Goal: Task Accomplishment & Management: Manage account settings

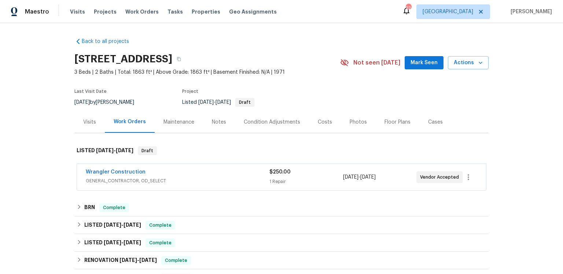
scroll to position [15, 0]
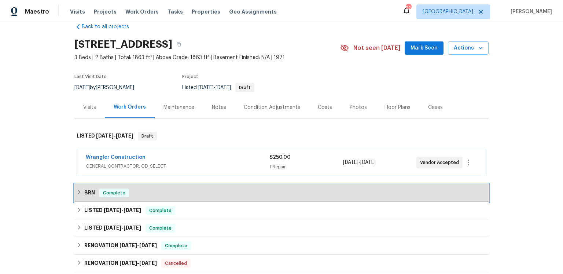
click at [92, 197] on h6 "BRN" at bounding box center [89, 193] width 11 height 9
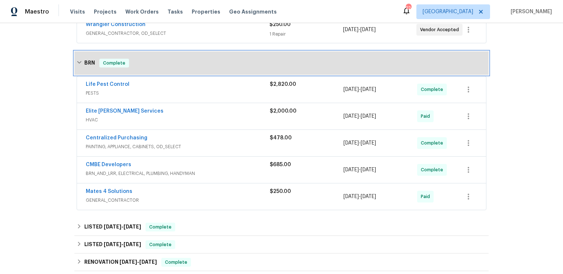
scroll to position [153, 0]
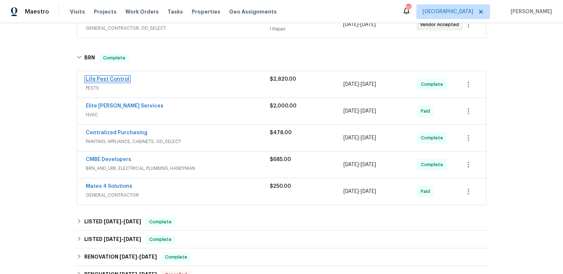
click at [122, 82] on link "Life Pest Control" at bounding box center [108, 79] width 44 height 5
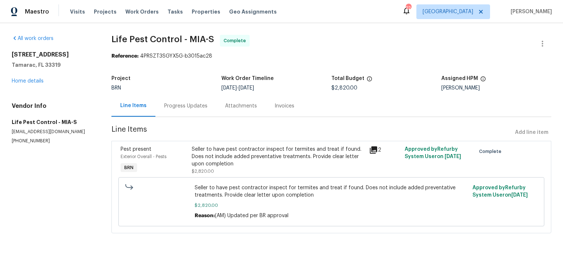
scroll to position [18, 0]
click at [375, 151] on icon at bounding box center [373, 149] width 7 height 7
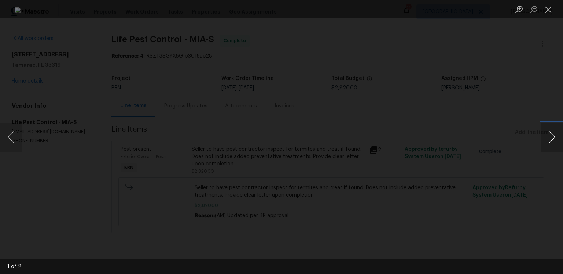
click at [545, 135] on button "Next image" at bounding box center [552, 137] width 22 height 29
click at [554, 6] on button "Close lightbox" at bounding box center [548, 9] width 15 height 13
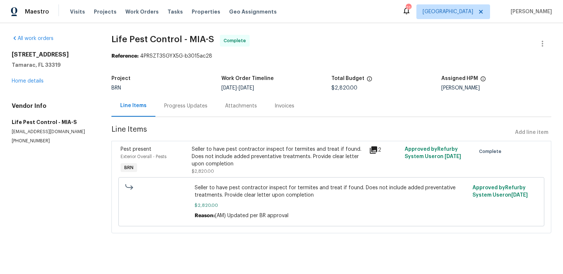
click at [291, 102] on div "Invoices" at bounding box center [285, 105] width 20 height 7
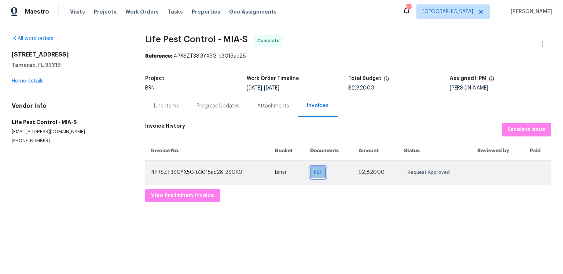
click at [315, 176] on span "PDF" at bounding box center [319, 172] width 11 height 7
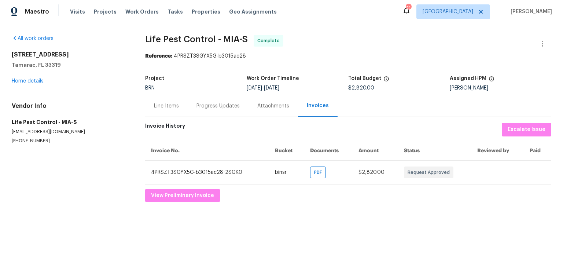
click at [370, 60] on div "Reference: 4PRSZT3SGYX5G-b3015ac28" at bounding box center [348, 55] width 406 height 7
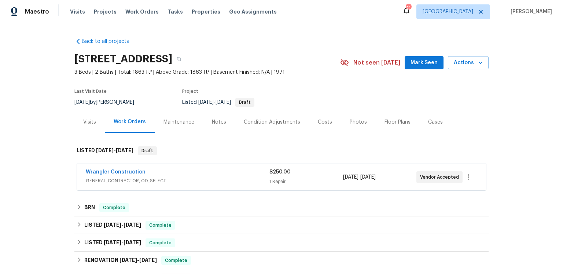
scroll to position [98, 0]
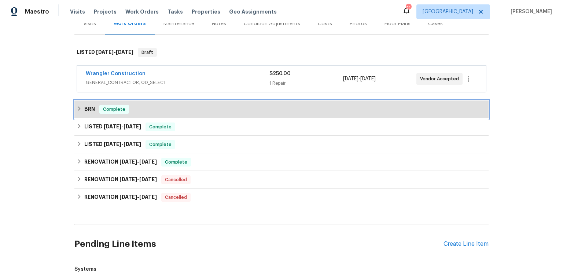
click at [95, 114] on h6 "BRN" at bounding box center [89, 109] width 11 height 9
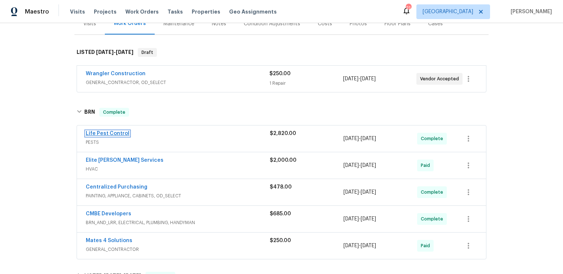
click at [129, 136] on link "Life Pest Control" at bounding box center [108, 133] width 44 height 5
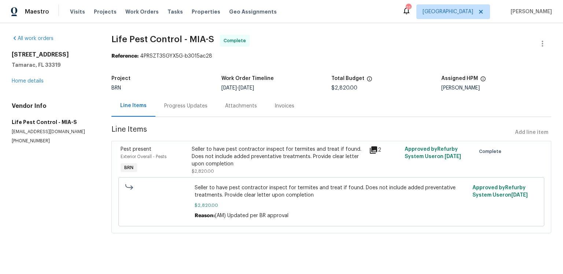
click at [370, 154] on icon at bounding box center [373, 149] width 7 height 7
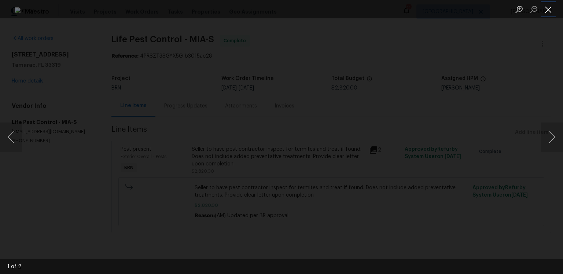
click at [546, 11] on button "Close lightbox" at bounding box center [548, 9] width 15 height 13
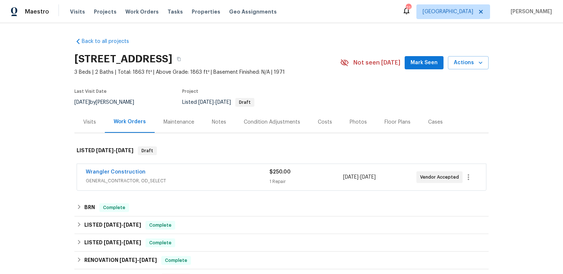
scroll to position [93, 0]
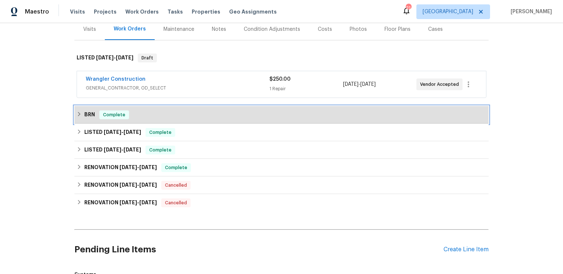
click at [116, 118] on span "Complete" at bounding box center [114, 114] width 28 height 7
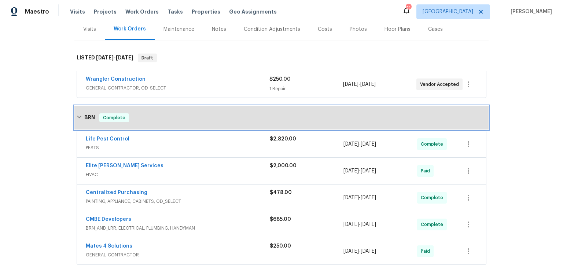
scroll to position [161, 0]
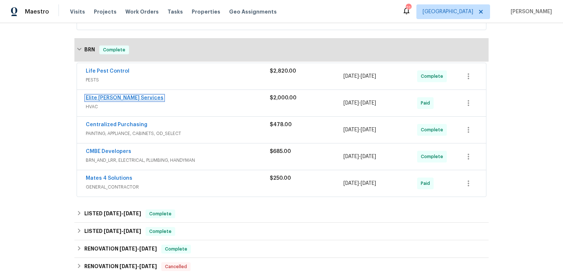
click at [125, 100] on link "Elite [PERSON_NAME] Services" at bounding box center [125, 97] width 78 height 5
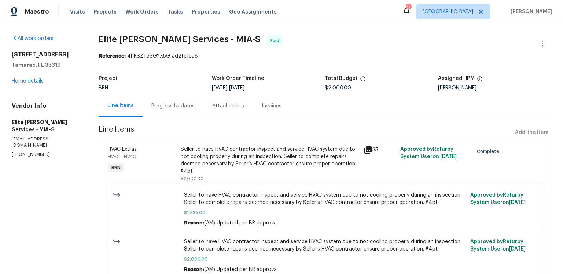
click at [372, 154] on icon at bounding box center [368, 149] width 7 height 7
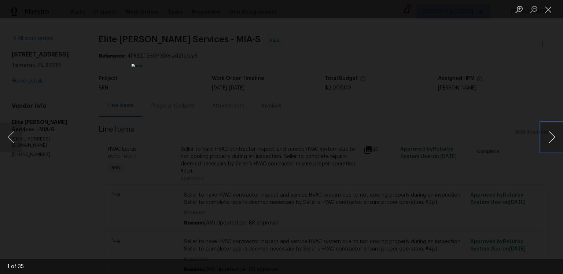
click at [550, 138] on button "Next image" at bounding box center [552, 137] width 22 height 29
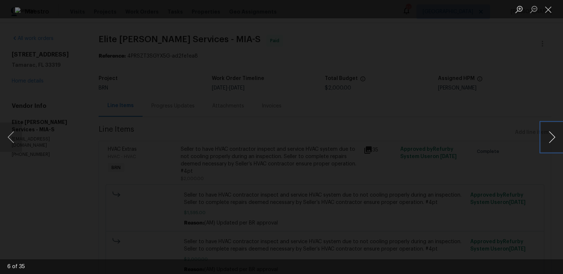
click at [550, 138] on button "Next image" at bounding box center [552, 137] width 22 height 29
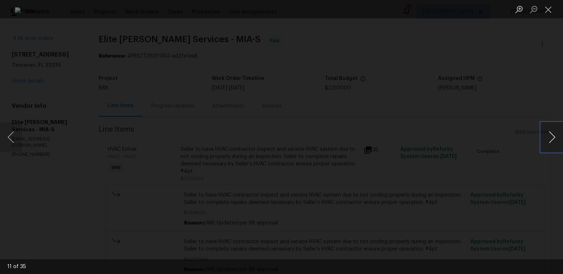
click at [550, 138] on button "Next image" at bounding box center [552, 137] width 22 height 29
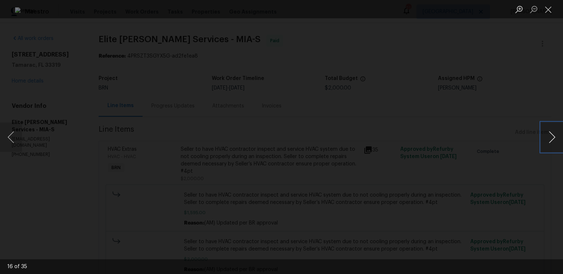
click at [550, 138] on button "Next image" at bounding box center [552, 137] width 22 height 29
click at [20, 140] on button "Previous image" at bounding box center [11, 137] width 22 height 29
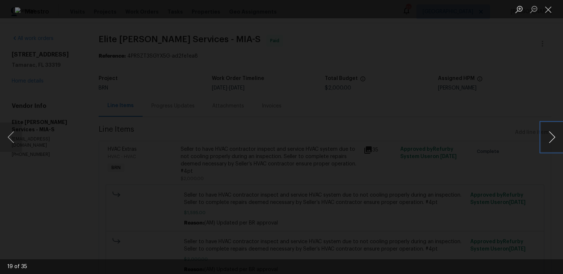
click at [552, 135] on button "Next image" at bounding box center [552, 137] width 22 height 29
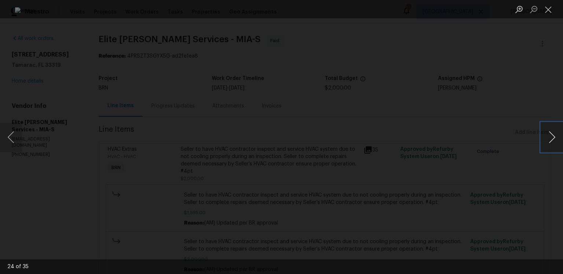
click at [552, 135] on button "Next image" at bounding box center [552, 137] width 22 height 29
click at [544, 136] on button "Next image" at bounding box center [552, 137] width 22 height 29
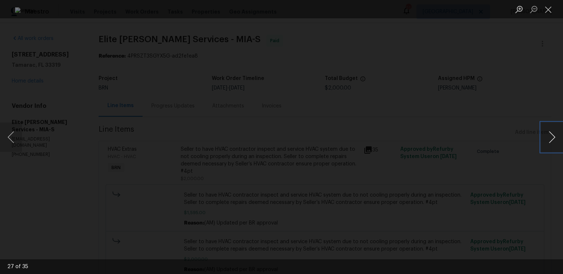
click at [544, 136] on button "Next image" at bounding box center [552, 137] width 22 height 29
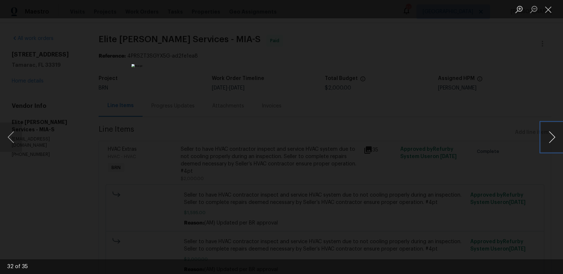
click at [544, 136] on button "Next image" at bounding box center [552, 137] width 22 height 29
click at [551, 138] on button "Next image" at bounding box center [552, 137] width 22 height 29
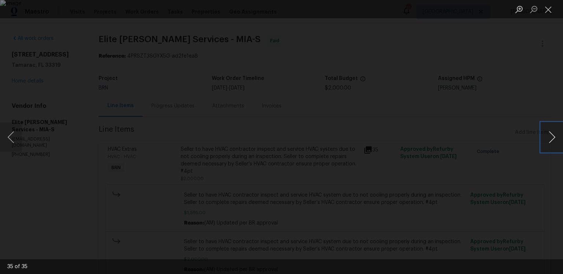
click at [551, 138] on button "Next image" at bounding box center [552, 137] width 22 height 29
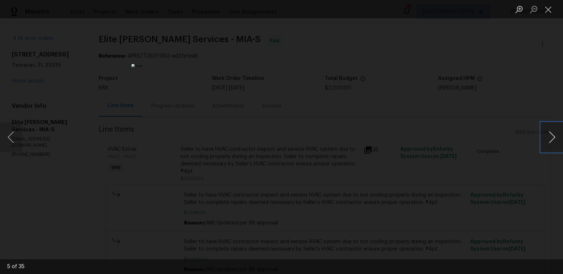
click at [551, 138] on button "Next image" at bounding box center [552, 137] width 22 height 29
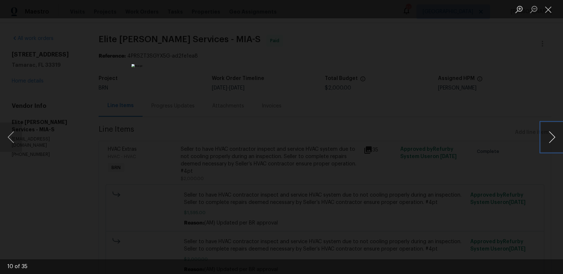
click at [551, 138] on button "Next image" at bounding box center [552, 137] width 22 height 29
click at [10, 138] on button "Previous image" at bounding box center [11, 137] width 22 height 29
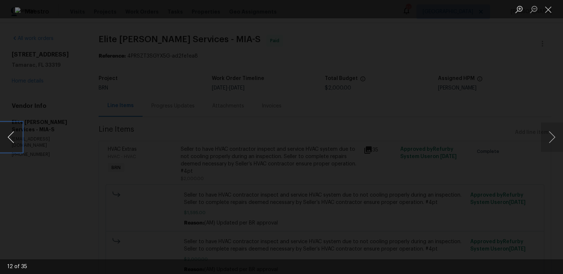
click at [10, 138] on button "Previous image" at bounding box center [11, 137] width 22 height 29
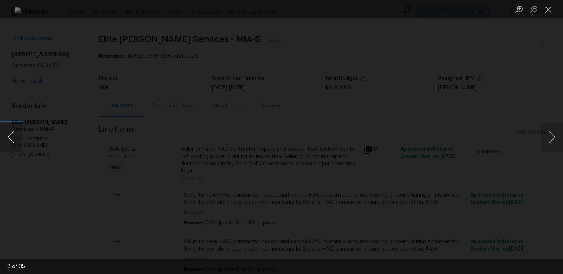
click at [10, 138] on button "Previous image" at bounding box center [11, 137] width 22 height 29
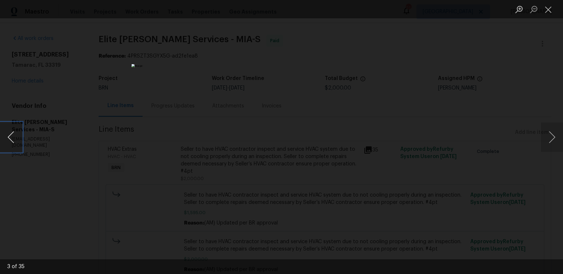
click at [10, 138] on button "Previous image" at bounding box center [11, 137] width 22 height 29
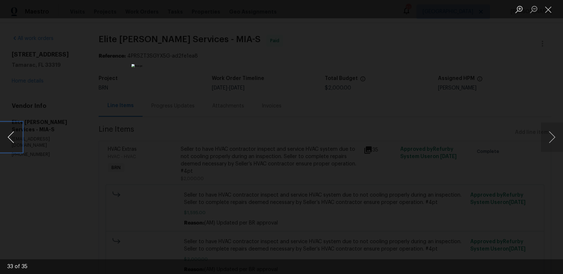
click at [10, 138] on button "Previous image" at bounding box center [11, 137] width 22 height 29
click at [549, 138] on button "Next image" at bounding box center [552, 137] width 22 height 29
click at [547, 14] on button "Close lightbox" at bounding box center [548, 9] width 15 height 13
click at [458, 56] on div "Lightbox" at bounding box center [281, 137] width 563 height 274
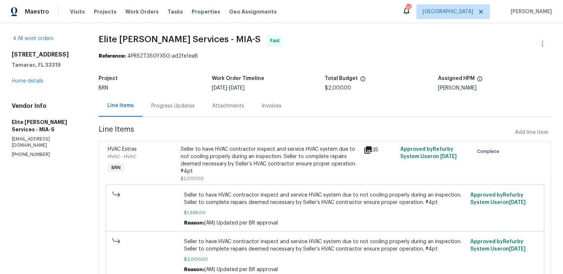
click at [195, 110] on div "Progress Updates" at bounding box center [172, 105] width 43 height 7
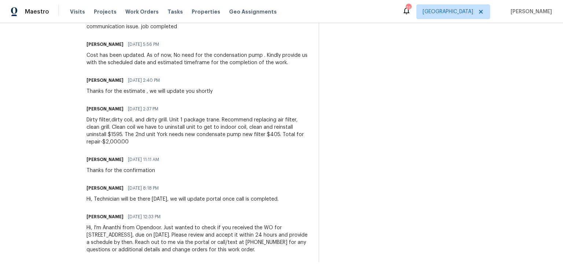
scroll to position [467, 0]
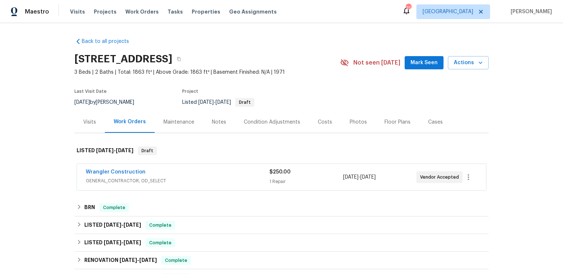
scroll to position [174, 0]
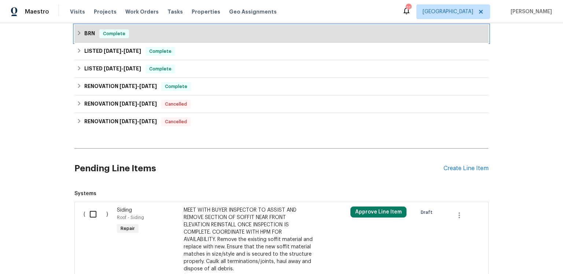
click at [94, 38] on h6 "BRN" at bounding box center [89, 33] width 11 height 9
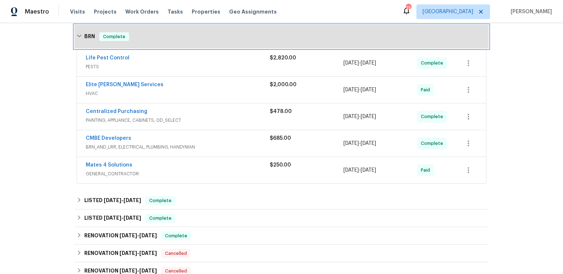
scroll to position [178, 0]
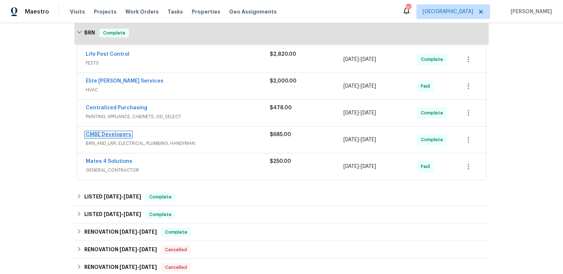
click at [131, 137] on link "CMBE Developers" at bounding box center [108, 134] width 45 height 5
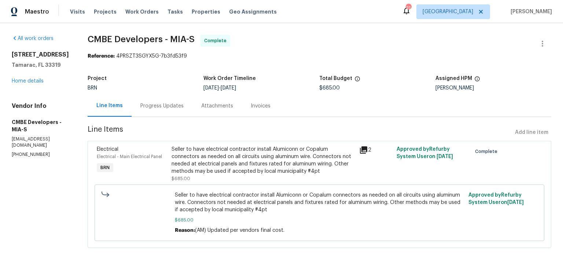
click at [368, 154] on icon at bounding box center [363, 149] width 7 height 7
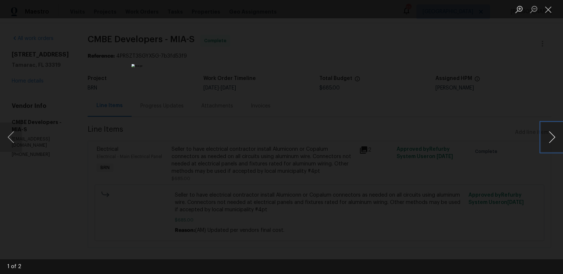
click at [548, 138] on button "Next image" at bounding box center [552, 137] width 22 height 29
click at [550, 13] on button "Close lightbox" at bounding box center [548, 9] width 15 height 13
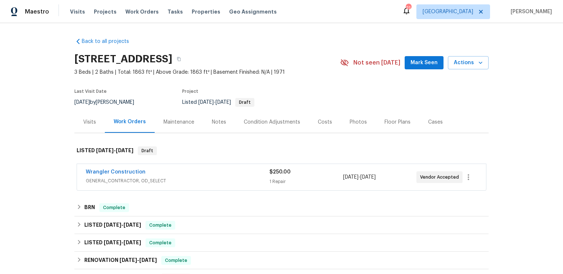
scroll to position [135, 0]
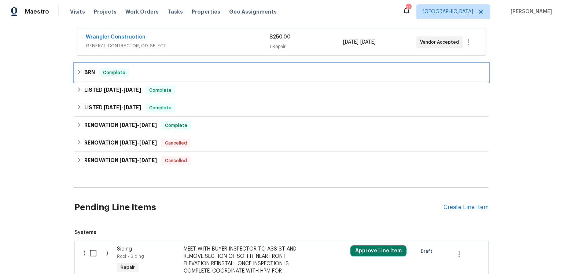
click at [137, 77] on div "BRN Complete" at bounding box center [282, 72] width 410 height 9
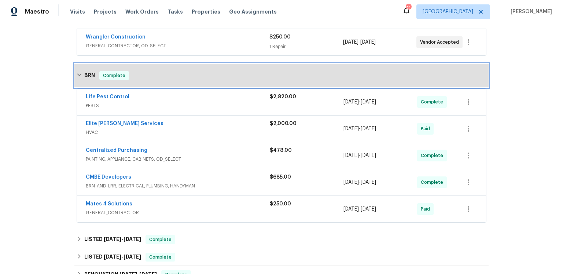
scroll to position [268, 0]
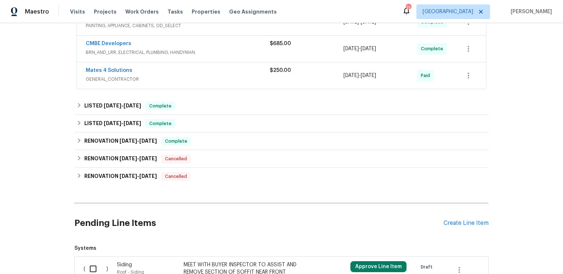
click at [149, 83] on span "GENERAL_CONTRACTOR" at bounding box center [178, 79] width 184 height 7
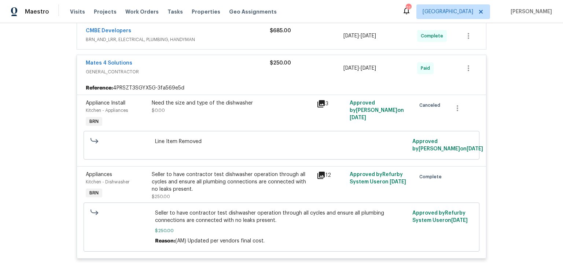
scroll to position [300, 0]
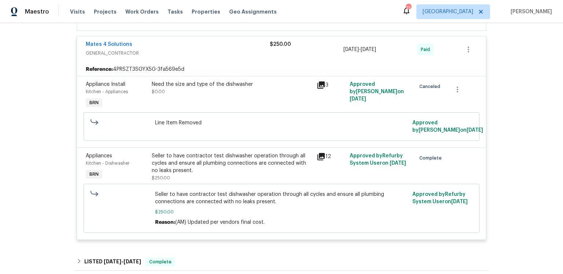
click at [317, 89] on icon at bounding box center [321, 85] width 9 height 9
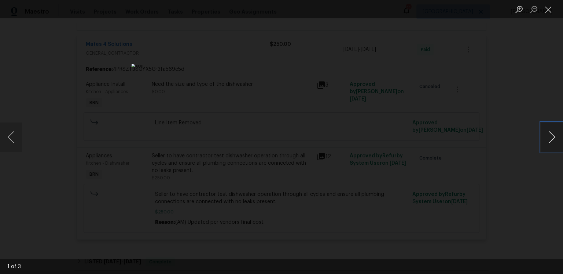
click at [556, 135] on button "Next image" at bounding box center [552, 137] width 22 height 29
click at [15, 138] on button "Previous image" at bounding box center [11, 137] width 22 height 29
